Goal: Transaction & Acquisition: Purchase product/service

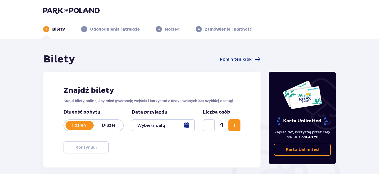
click at [187, 125] on div at bounding box center [163, 126] width 63 height 12
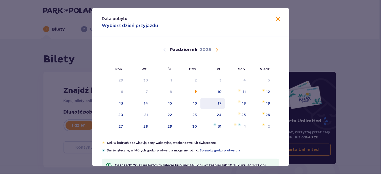
click at [218, 103] on div "17" at bounding box center [220, 103] width 4 height 5
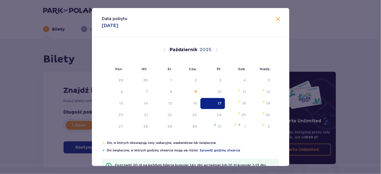
type input "17.10.25"
drag, startPoint x: 363, startPoint y: 107, endPoint x: 365, endPoint y: 131, distance: 23.7
click at [363, 107] on div "Bilety Pomiń ten krok Znajdź bilety Kupuj bilety online, aby mieć gwarancję wej…" at bounding box center [189, 147] width 379 height 217
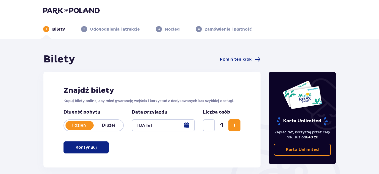
click at [232, 126] on span "Zwiększ" at bounding box center [235, 126] width 6 height 6
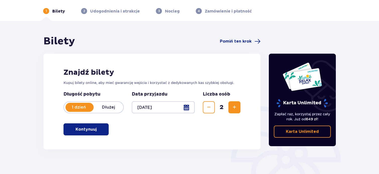
scroll to position [56, 0]
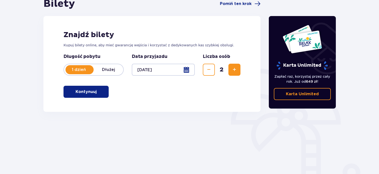
click at [89, 91] on p "Kontynuuj" at bounding box center [86, 92] width 21 height 6
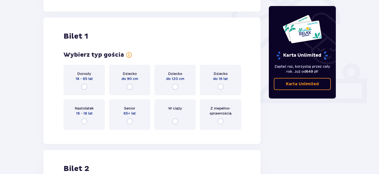
scroll to position [168, 0]
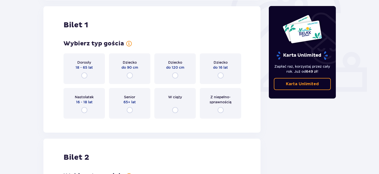
click at [86, 74] on input "radio" at bounding box center [84, 76] width 6 height 6
radio input "true"
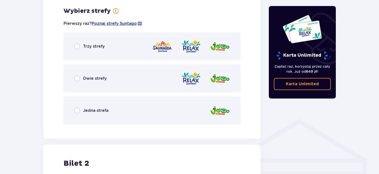
scroll to position [290, 0]
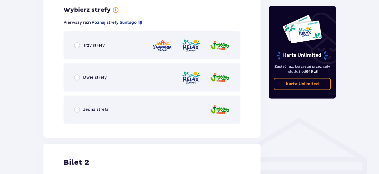
click at [78, 76] on input "radio" at bounding box center [77, 78] width 6 height 6
radio input "true"
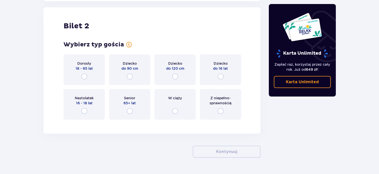
scroll to position [584, 0]
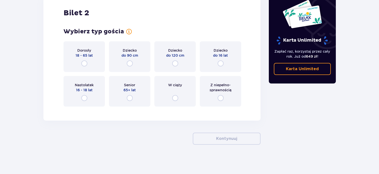
click at [85, 63] on input "radio" at bounding box center [84, 64] width 6 height 6
radio input "true"
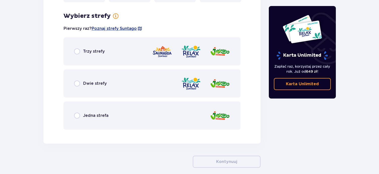
scroll to position [694, 0]
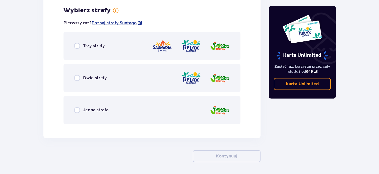
click at [78, 78] on input "radio" at bounding box center [77, 78] width 6 height 6
radio input "true"
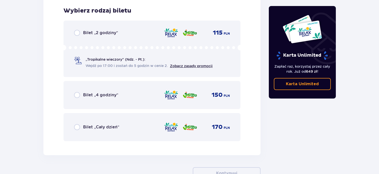
scroll to position [833, 0]
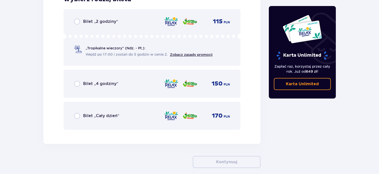
click at [76, 114] on input "radio" at bounding box center [77, 116] width 6 height 6
radio input "true"
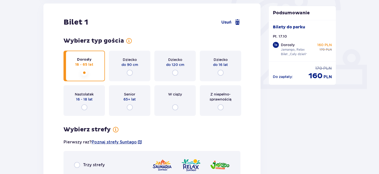
scroll to position [168, 0]
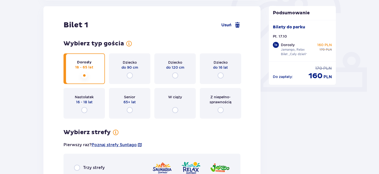
click at [129, 110] on input "radio" at bounding box center [130, 110] width 6 height 6
radio input "true"
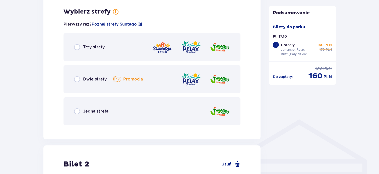
scroll to position [290, 0]
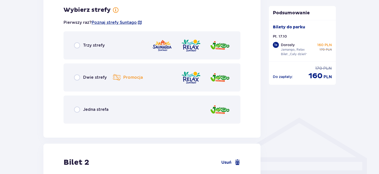
click at [78, 77] on input "radio" at bounding box center [77, 78] width 6 height 6
radio input "true"
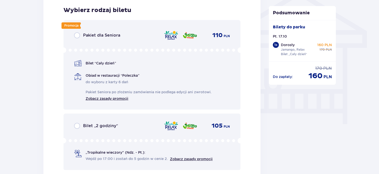
scroll to position [418, 0]
click at [79, 35] on input "radio" at bounding box center [77, 35] width 6 height 6
radio input "true"
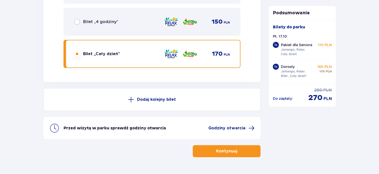
scroll to position [1000, 0]
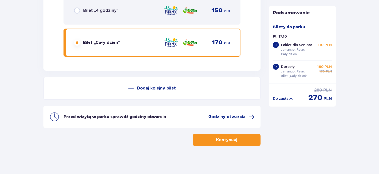
click at [230, 141] on p "Kontynuuj" at bounding box center [226, 140] width 21 height 6
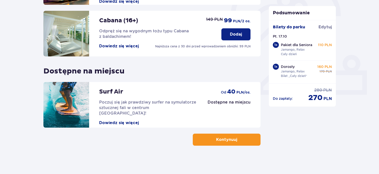
scroll to position [166, 0]
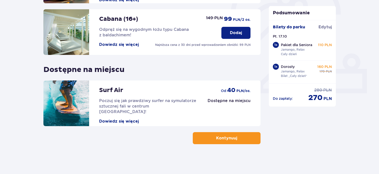
click at [231, 142] on button "Kontynuuj" at bounding box center [227, 138] width 68 height 12
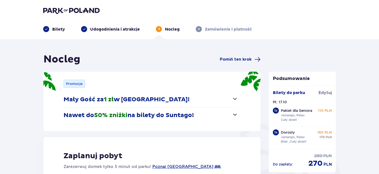
click at [234, 99] on span "button" at bounding box center [235, 99] width 6 height 6
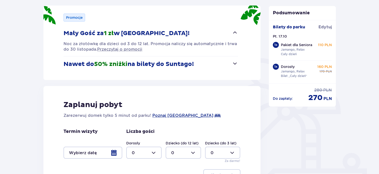
scroll to position [80, 0]
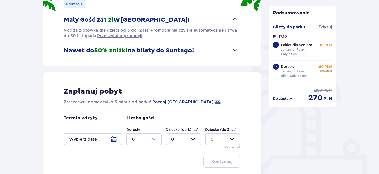
click at [114, 140] on div at bounding box center [93, 139] width 59 height 12
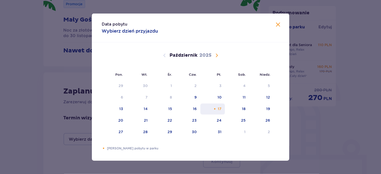
click at [220, 108] on div "17" at bounding box center [220, 108] width 4 height 5
click at [277, 25] on span "Zamknij" at bounding box center [278, 25] width 6 height 6
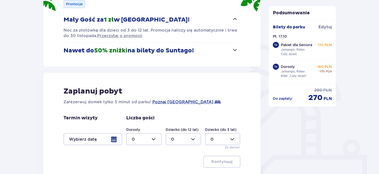
click at [155, 137] on div at bounding box center [143, 139] width 35 height 12
click at [133, 112] on p "2" at bounding box center [133, 112] width 3 height 6
type input "2"
click at [114, 141] on div at bounding box center [93, 139] width 59 height 12
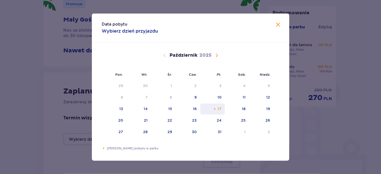
click at [220, 108] on div "17" at bounding box center [220, 108] width 4 height 5
drag, startPoint x: 278, startPoint y: 26, endPoint x: 285, endPoint y: 29, distance: 8.0
click at [278, 26] on span "Zamknij" at bounding box center [278, 25] width 6 height 6
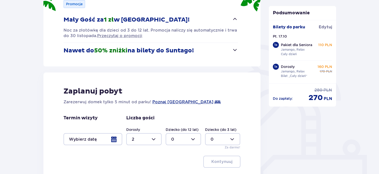
click at [363, 77] on div "Nocleg Pomiń ten krok Promocje Mały Gość za 1 zł w Suntago Village! Noc za złot…" at bounding box center [189, 94] width 379 height 271
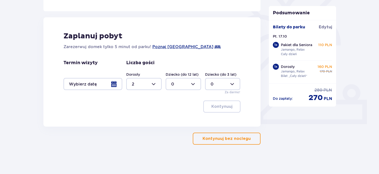
scroll to position [136, 0]
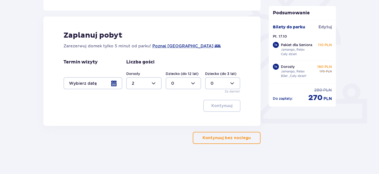
click at [245, 137] on p "Kontynuuj bez noclegu" at bounding box center [227, 138] width 48 height 6
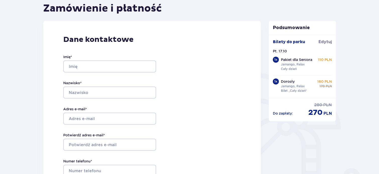
scroll to position [56, 0]
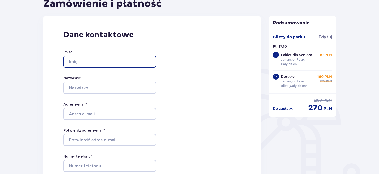
click at [81, 61] on input "Imię *" at bounding box center [109, 62] width 93 height 12
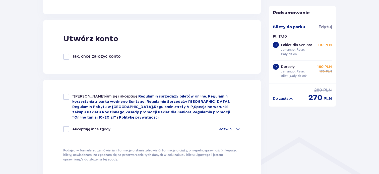
scroll to position [269, 0]
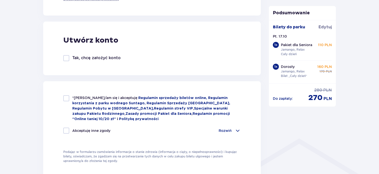
click at [67, 61] on div at bounding box center [66, 58] width 6 height 6
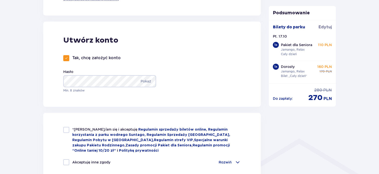
click at [65, 58] on span at bounding box center [66, 58] width 3 height 3
checkbox input "false"
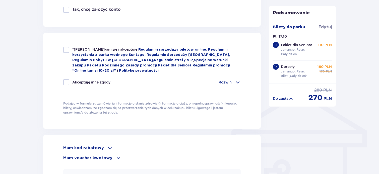
scroll to position [325, 0]
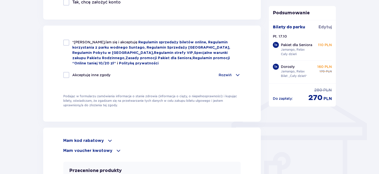
click at [67, 43] on div at bounding box center [66, 43] width 6 height 6
checkbox input "true"
click at [67, 73] on div at bounding box center [66, 75] width 6 height 6
checkbox input "true"
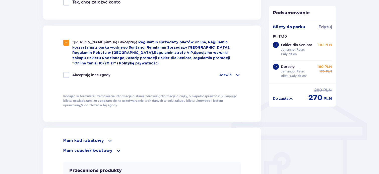
checkbox input "true"
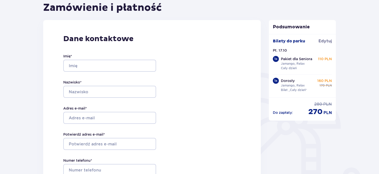
scroll to position [46, 0]
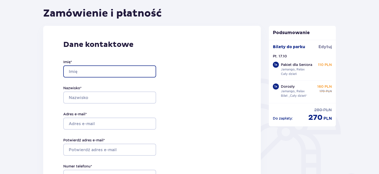
click at [89, 72] on input "Imię *" at bounding box center [109, 72] width 93 height 12
type input "[PERSON_NAME]"
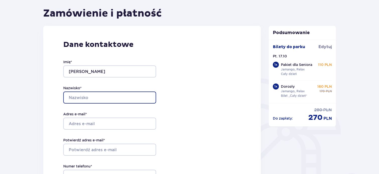
click at [81, 97] on input "Nazwisko *" at bounding box center [109, 98] width 93 height 12
type input "[PERSON_NAME]"
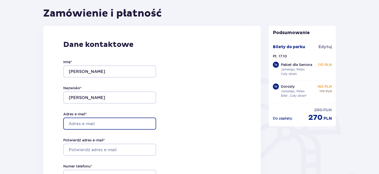
click at [99, 124] on input "Adres e-mail *" at bounding box center [109, 124] width 93 height 12
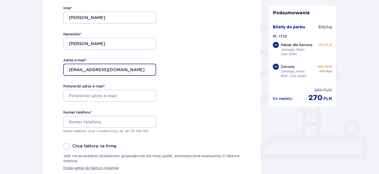
scroll to position [102, 0]
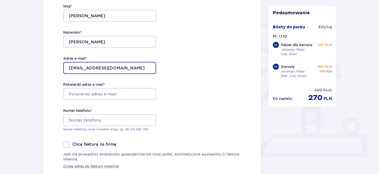
type input "[EMAIL_ADDRESS][DOMAIN_NAME]"
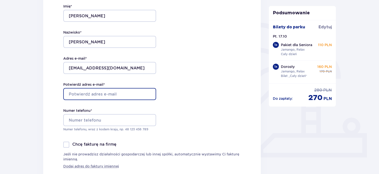
click at [83, 92] on input "Potwierdź adres e-mail *" at bounding box center [109, 94] width 93 height 12
type input "[EMAIL_ADDRESS][DOMAIN_NAME]"
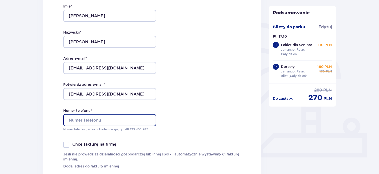
click at [84, 119] on input "Numer telefonu *" at bounding box center [109, 120] width 93 height 12
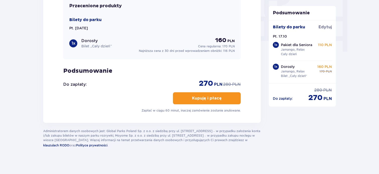
scroll to position [493, 0]
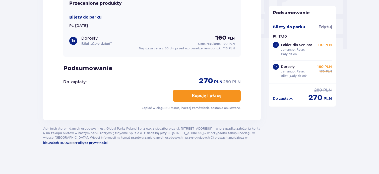
type input "668314661"
click at [202, 95] on p "Kupuję i płacę" at bounding box center [207, 96] width 30 height 6
click at [211, 95] on p "Kupuję i płacę" at bounding box center [207, 96] width 30 height 6
click at [217, 94] on p "Kupuję i płacę" at bounding box center [207, 96] width 30 height 6
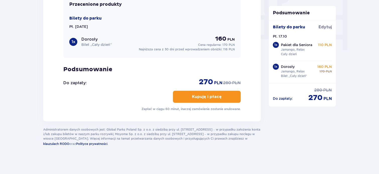
scroll to position [493, 0]
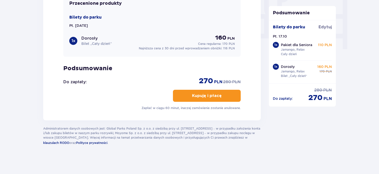
click at [217, 93] on p "Kupuję i płacę" at bounding box center [207, 96] width 30 height 6
click at [220, 93] on span "button" at bounding box center [223, 96] width 6 height 6
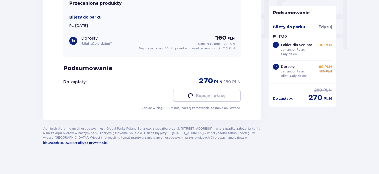
click at [220, 93] on span "button" at bounding box center [223, 96] width 6 height 6
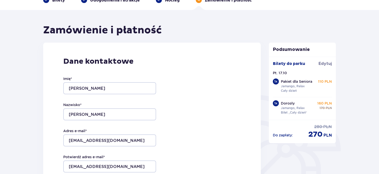
scroll to position [84, 0]
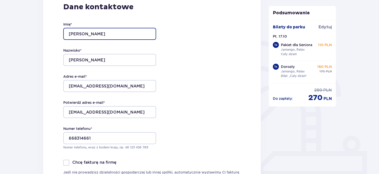
click at [85, 35] on input "[PERSON_NAME]" at bounding box center [109, 34] width 93 height 12
type input "P"
type input "Izabela"
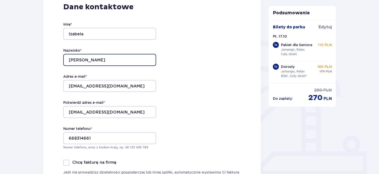
click at [95, 58] on input "[PERSON_NAME]" at bounding box center [109, 60] width 93 height 12
type input "K"
type input "Kraszewska"
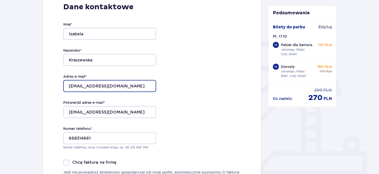
click at [116, 86] on input "[EMAIL_ADDRESS][DOMAIN_NAME]" at bounding box center [109, 86] width 93 height 12
type input "p"
type input "[EMAIL_ADDRESS][DOMAIN_NAME]"
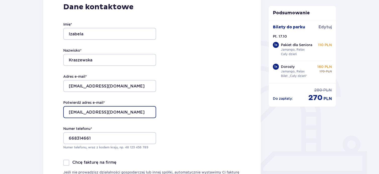
click at [118, 111] on input "[EMAIL_ADDRESS][DOMAIN_NAME]" at bounding box center [109, 112] width 93 height 12
type input "p"
type input "[EMAIL_ADDRESS][DOMAIN_NAME]"
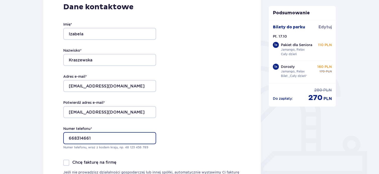
click at [91, 139] on input "668314661" at bounding box center [109, 138] width 93 height 12
type input "668314807"
click at [177, 126] on div "Dane kontaktowe Imię * Izabela Nazwisko * Kraszewska Adres e-mail * izakr@tlen.…" at bounding box center [152, 94] width 218 height 213
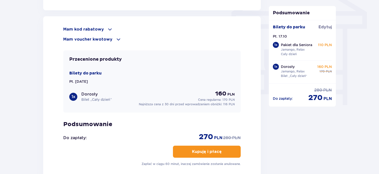
scroll to position [446, 0]
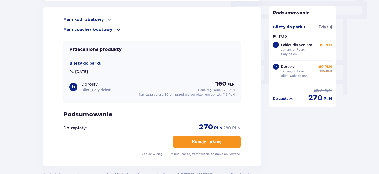
click at [196, 140] on p "Kupuję i płacę" at bounding box center [207, 142] width 30 height 6
click at [195, 141] on p "Kupuję i płacę" at bounding box center [207, 142] width 30 height 6
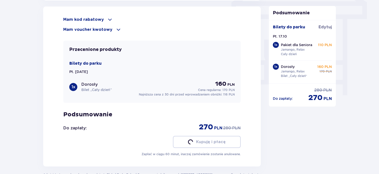
click at [195, 140] on button "Kupuję i płacę" at bounding box center [207, 142] width 68 height 12
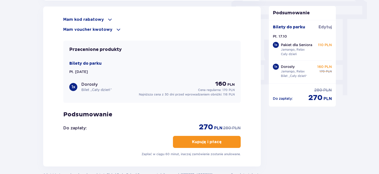
click at [195, 140] on p "Kupuję i płacę" at bounding box center [207, 142] width 30 height 6
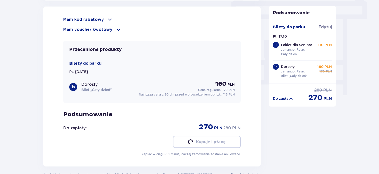
click at [195, 140] on button "Kupuję i płacę" at bounding box center [207, 142] width 68 height 12
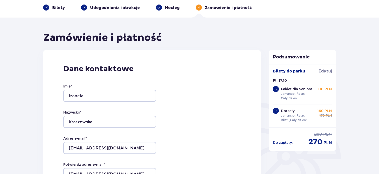
scroll to position [0, 0]
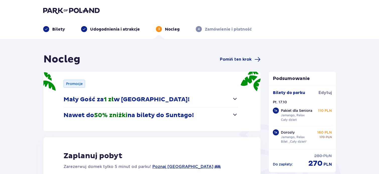
type input "0"
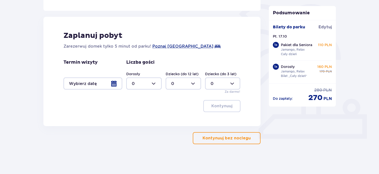
scroll to position [121, 0]
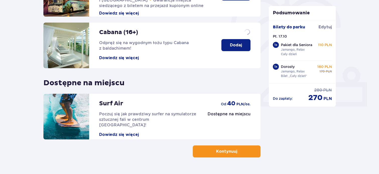
scroll to position [166, 0]
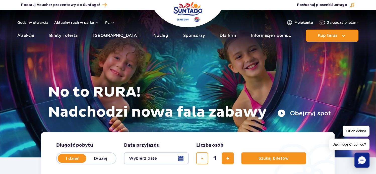
click at [300, 21] on span "Moje konto" at bounding box center [304, 22] width 19 height 5
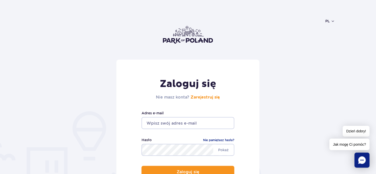
click at [188, 121] on input "email" at bounding box center [188, 123] width 93 height 12
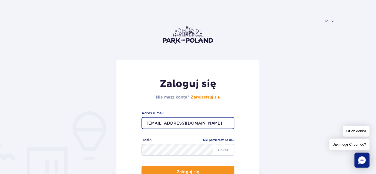
type input "pawel3kr@gmail.com"
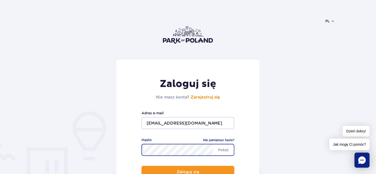
click at [142, 166] on button "Zaloguj się" at bounding box center [188, 172] width 93 height 12
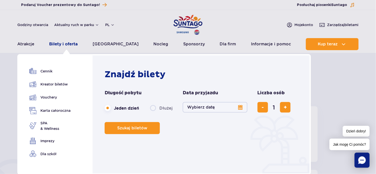
click at [66, 46] on link "Bilety i oferta" at bounding box center [63, 44] width 28 height 12
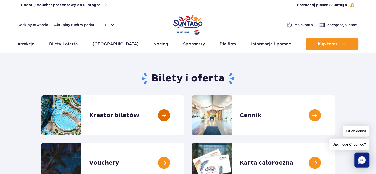
click at [184, 113] on link at bounding box center [184, 115] width 0 height 40
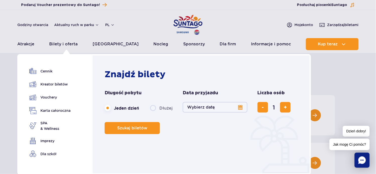
click at [240, 108] on button "Wybierz datę" at bounding box center [215, 107] width 65 height 11
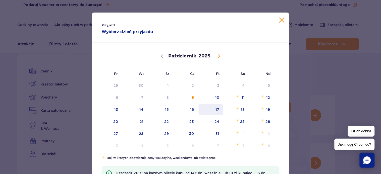
click at [215, 108] on span "17" at bounding box center [210, 110] width 25 height 12
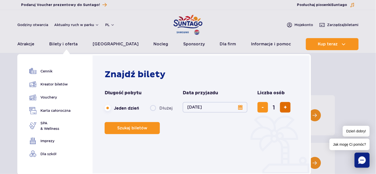
click at [284, 107] on span "dodaj bilet" at bounding box center [285, 107] width 3 height 0
type input "2"
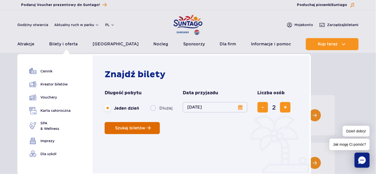
click at [146, 129] on button "Szukaj biletów" at bounding box center [132, 128] width 55 height 12
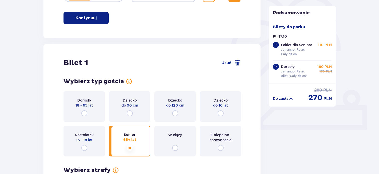
scroll to position [139, 0]
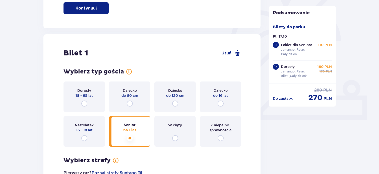
click at [85, 102] on input "radio" at bounding box center [84, 104] width 6 height 6
radio input "true"
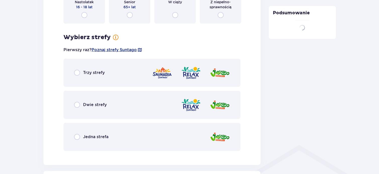
scroll to position [290, 0]
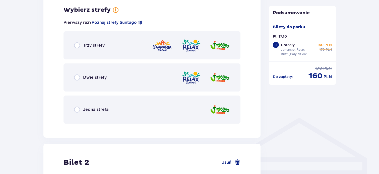
click at [77, 77] on input "radio" at bounding box center [77, 78] width 6 height 6
radio input "true"
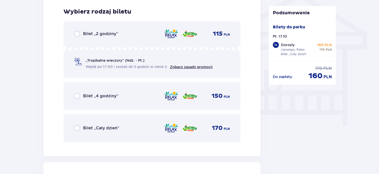
scroll to position [418, 0]
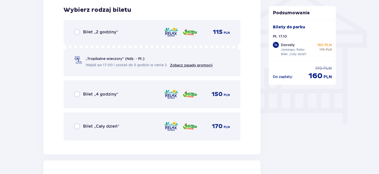
click at [76, 127] on input "radio" at bounding box center [77, 127] width 6 height 6
radio input "true"
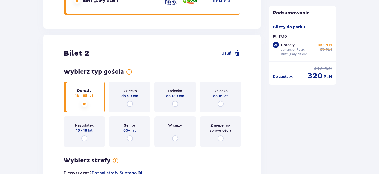
scroll to position [572, 0]
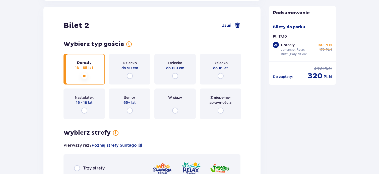
click at [83, 66] on span "18 - 65 lat" at bounding box center [84, 68] width 18 height 5
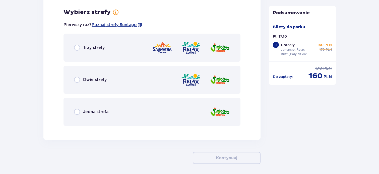
scroll to position [694, 0]
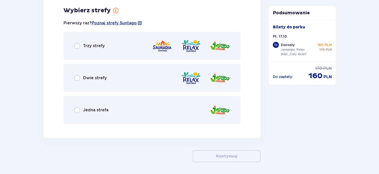
click at [78, 75] on input "radio" at bounding box center [77, 78] width 6 height 6
radio input "true"
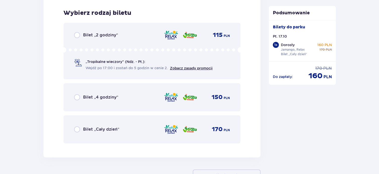
scroll to position [822, 0]
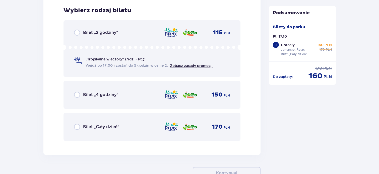
click at [77, 127] on input "radio" at bounding box center [77, 127] width 6 height 6
radio input "true"
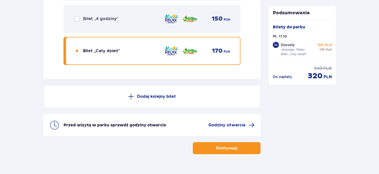
scroll to position [907, 0]
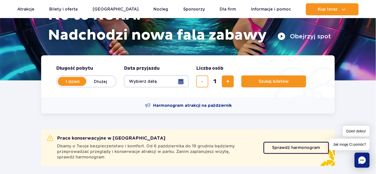
scroll to position [84, 0]
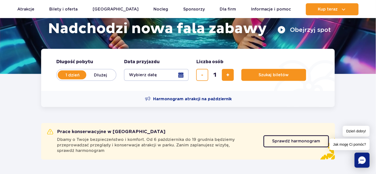
click at [149, 74] on button "Wybierz datę" at bounding box center [156, 75] width 65 height 12
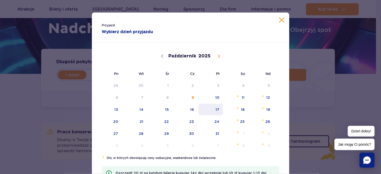
click at [214, 109] on span "17" at bounding box center [210, 110] width 25 height 12
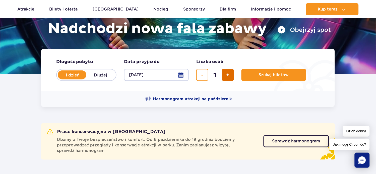
click at [231, 75] on button "dodaj bilet" at bounding box center [228, 75] width 12 height 12
type input "2"
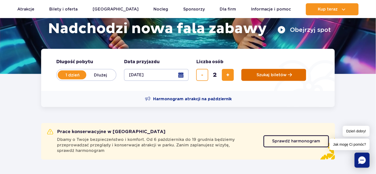
click at [277, 78] on button "Szukaj biletów" at bounding box center [274, 75] width 65 height 12
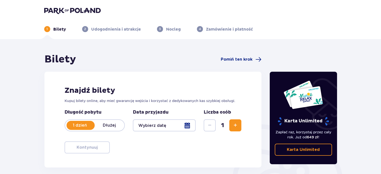
type input "[DATE]"
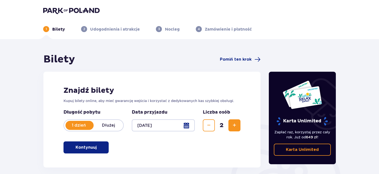
click at [91, 149] on p "Kontynuuj" at bounding box center [86, 148] width 21 height 6
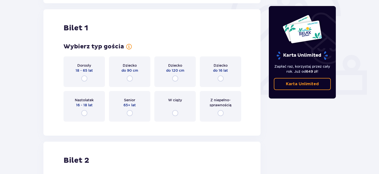
scroll to position [168, 0]
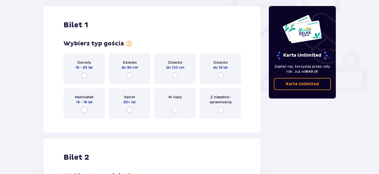
click at [83, 74] on input "radio" at bounding box center [84, 76] width 6 height 6
radio input "true"
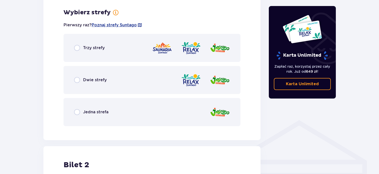
scroll to position [290, 0]
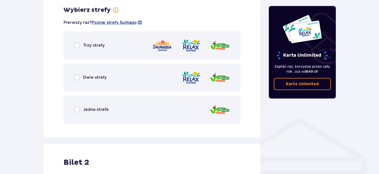
drag, startPoint x: 77, startPoint y: 76, endPoint x: 89, endPoint y: 78, distance: 11.7
click at [78, 76] on input "radio" at bounding box center [77, 78] width 6 height 6
radio input "true"
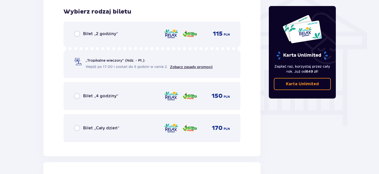
scroll to position [418, 0]
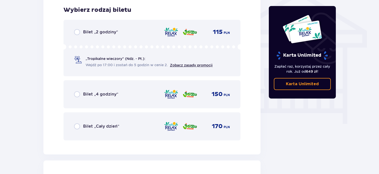
click at [77, 127] on input "radio" at bounding box center [77, 127] width 6 height 6
radio input "true"
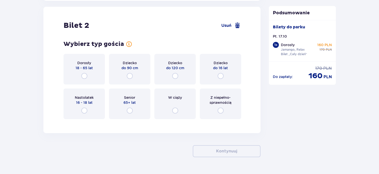
scroll to position [584, 0]
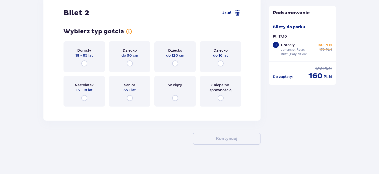
drag, startPoint x: 130, startPoint y: 96, endPoint x: 153, endPoint y: 100, distance: 23.8
click at [130, 97] on input "radio" at bounding box center [130, 98] width 6 height 6
radio input "true"
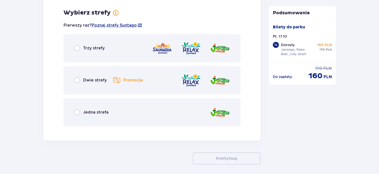
scroll to position [694, 0]
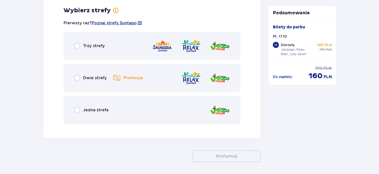
click at [78, 78] on input "radio" at bounding box center [77, 78] width 6 height 6
radio input "true"
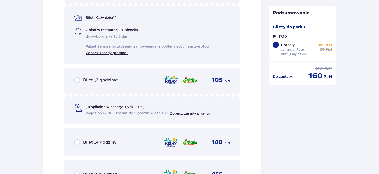
scroll to position [905, 0]
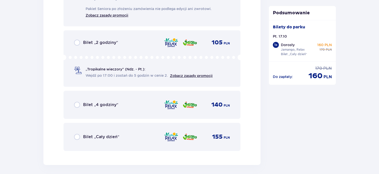
click at [78, 135] on input "radio" at bounding box center [77, 137] width 6 height 6
radio input "true"
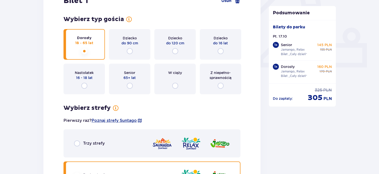
scroll to position [162, 0]
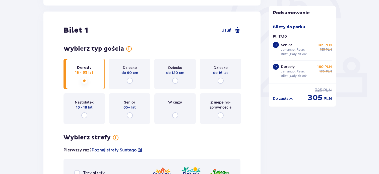
click at [130, 116] on input "radio" at bounding box center [130, 116] width 6 height 6
radio input "true"
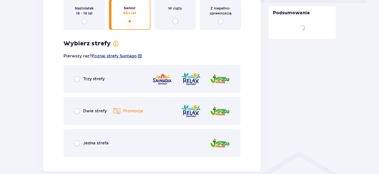
scroll to position [290, 0]
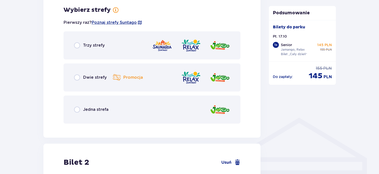
click at [75, 79] on input "radio" at bounding box center [77, 78] width 6 height 6
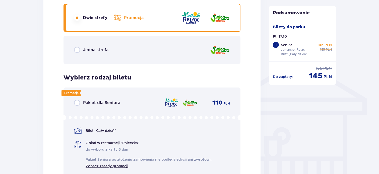
scroll to position [362, 0]
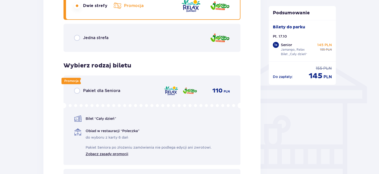
click at [77, 92] on input "radio" at bounding box center [77, 91] width 6 height 6
radio input "true"
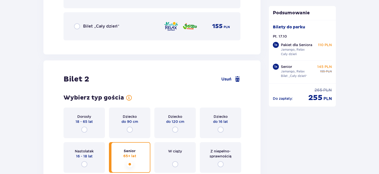
scroll to position [618, 0]
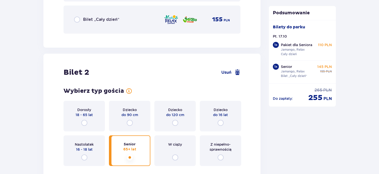
click at [83, 121] on input "radio" at bounding box center [84, 123] width 6 height 6
radio input "true"
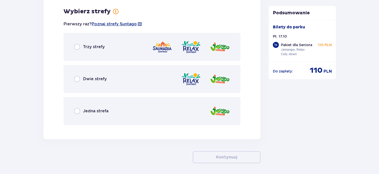
scroll to position [787, 0]
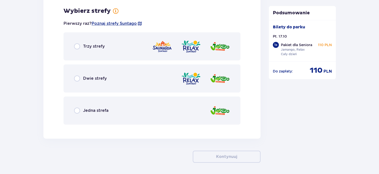
click at [77, 79] on input "radio" at bounding box center [77, 79] width 6 height 6
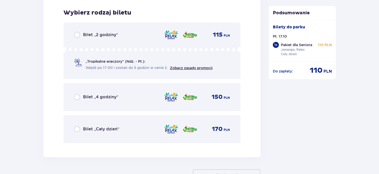
scroll to position [915, 0]
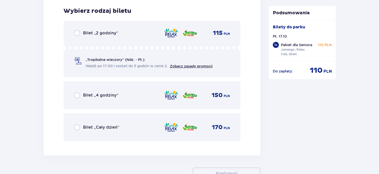
click at [78, 126] on input "radio" at bounding box center [77, 128] width 6 height 6
radio input "true"
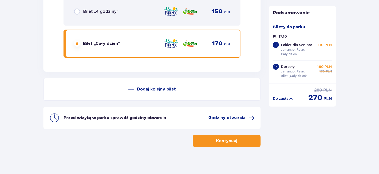
scroll to position [1000, 0]
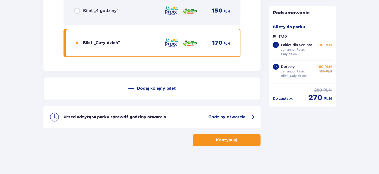
click at [229, 140] on p "Kontynuuj" at bounding box center [226, 141] width 21 height 6
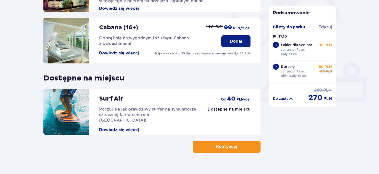
scroll to position [166, 0]
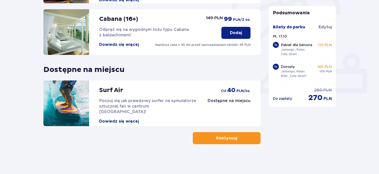
click at [230, 139] on p "Kontynuuj" at bounding box center [226, 139] width 21 height 6
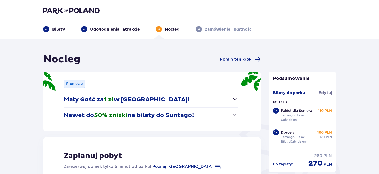
click at [233, 115] on span "button" at bounding box center [235, 115] width 6 height 6
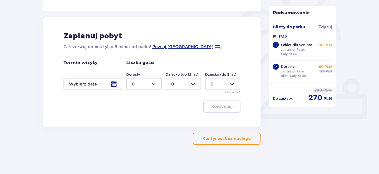
scroll to position [141, 0]
click at [221, 137] on p "Kontynuuj bez noclegu" at bounding box center [227, 139] width 48 height 6
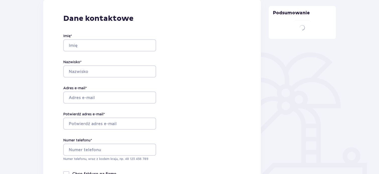
type input "[PERSON_NAME]"
type input "[EMAIL_ADDRESS][DOMAIN_NAME]"
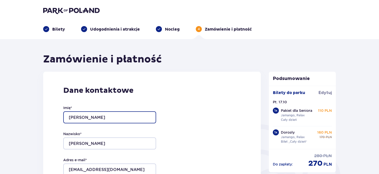
click at [88, 117] on input "[PERSON_NAME]" at bounding box center [109, 118] width 93 height 12
type input "P"
type input "Izabela"
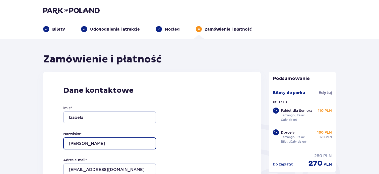
click at [95, 142] on input "[PERSON_NAME]" at bounding box center [109, 144] width 93 height 12
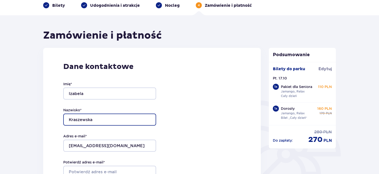
scroll to position [84, 0]
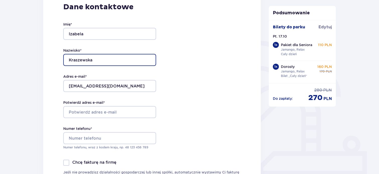
type input "Kraszewska"
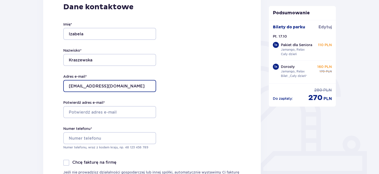
click at [123, 84] on input "[EMAIL_ADDRESS][DOMAIN_NAME]" at bounding box center [109, 86] width 93 height 12
type input "p"
type input "[EMAIL_ADDRESS][DOMAIN_NAME]"
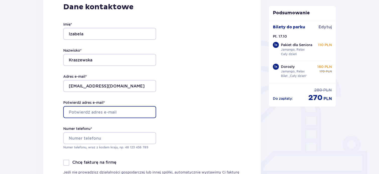
click at [94, 113] on input "Potwierdź adres e-mail *" at bounding box center [109, 112] width 93 height 12
type input "[EMAIL_ADDRESS][DOMAIN_NAME]"
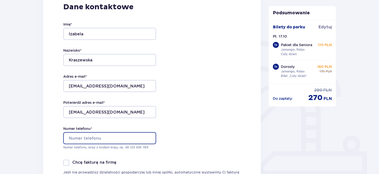
click at [82, 135] on input "Numer telefonu *" at bounding box center [109, 138] width 93 height 12
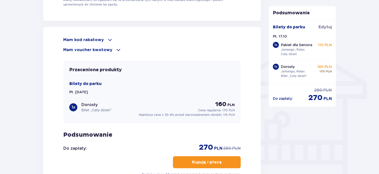
scroll to position [391, 0]
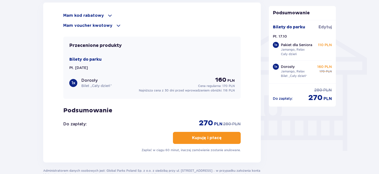
type input "668314807"
click at [204, 139] on p "Kupuję i płacę" at bounding box center [207, 138] width 30 height 6
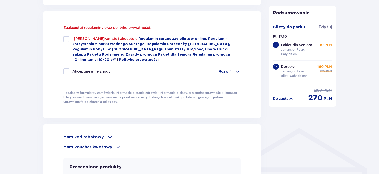
scroll to position [280, 0]
click at [67, 40] on div at bounding box center [66, 39] width 6 height 6
checkbox input "true"
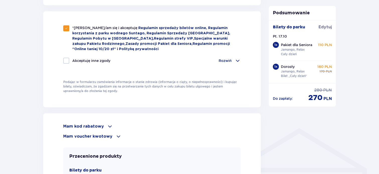
click at [69, 59] on div at bounding box center [66, 61] width 6 height 6
checkbox input "true"
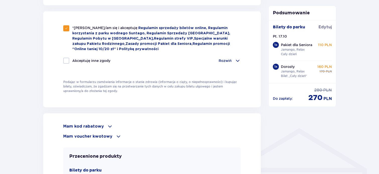
checkbox input "true"
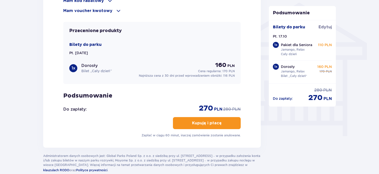
scroll to position [419, 0]
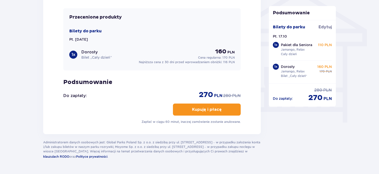
click at [215, 109] on p "Kupuję i płacę" at bounding box center [207, 110] width 30 height 6
